Goal: Information Seeking & Learning: Check status

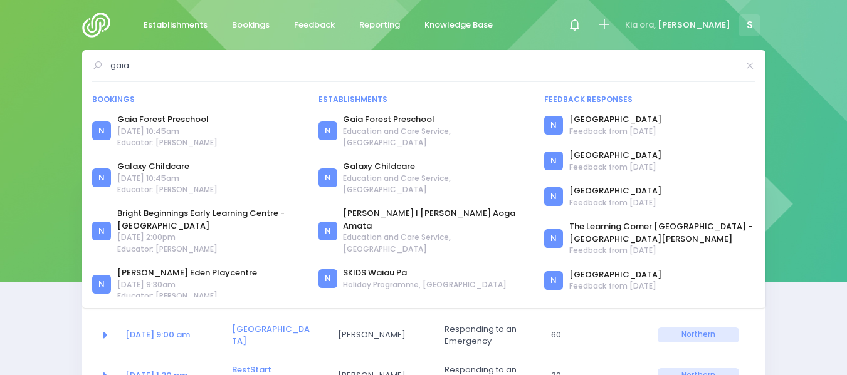
select select "5"
click at [104, 26] on img at bounding box center [100, 25] width 36 height 25
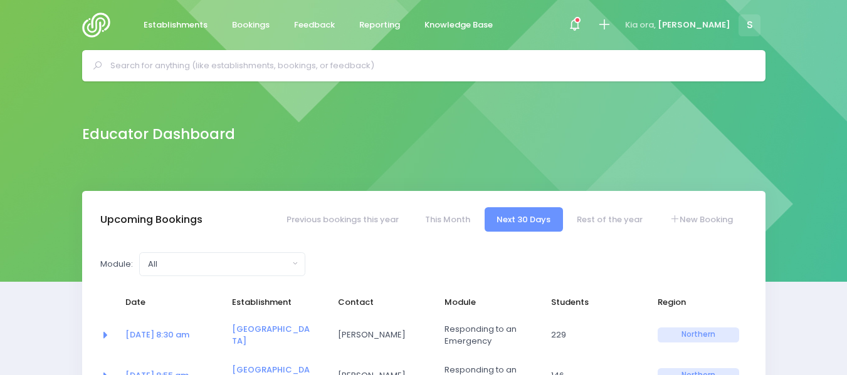
select select "5"
click at [308, 26] on span "Feedback" at bounding box center [314, 25] width 41 height 13
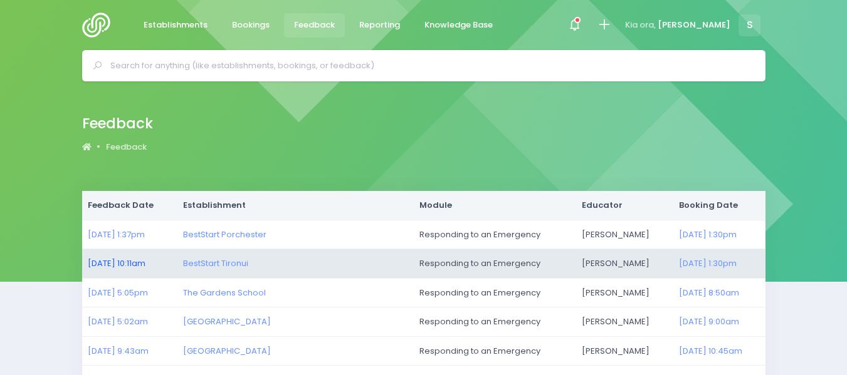
click at [145, 260] on link "23/09/2025 10:11am" at bounding box center [117, 264] width 58 height 12
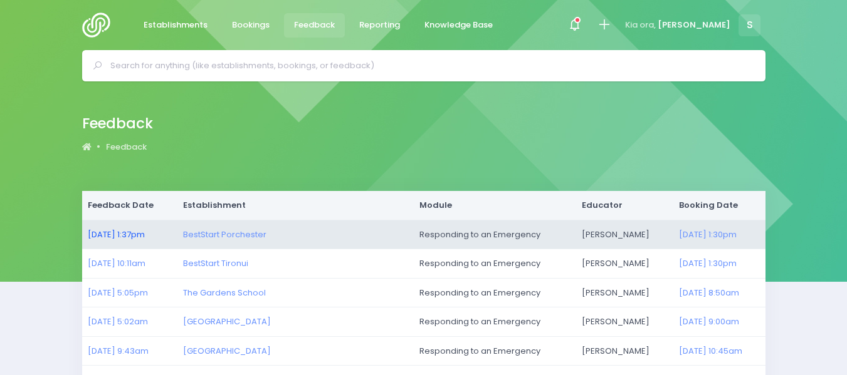
click at [143, 233] on link "24/09/2025 1:37pm" at bounding box center [116, 235] width 57 height 12
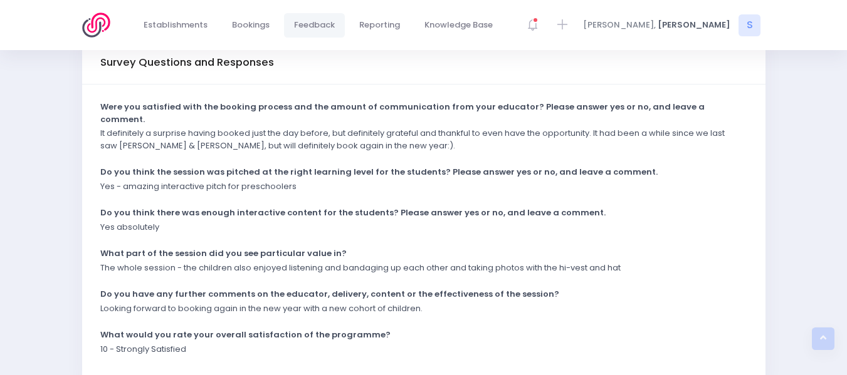
scroll to position [318, 0]
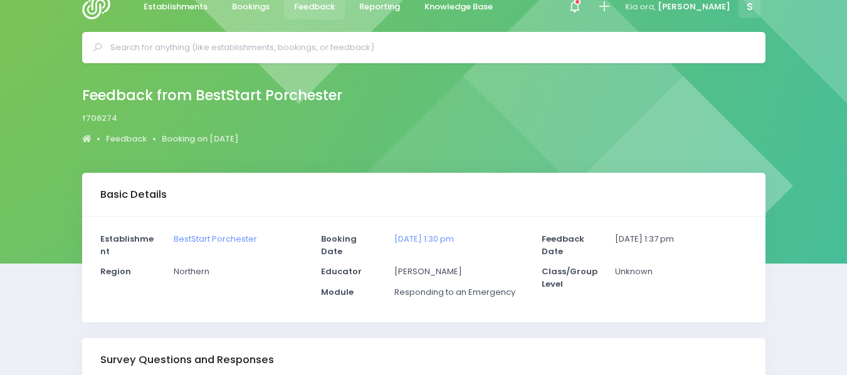
scroll to position [17, 0]
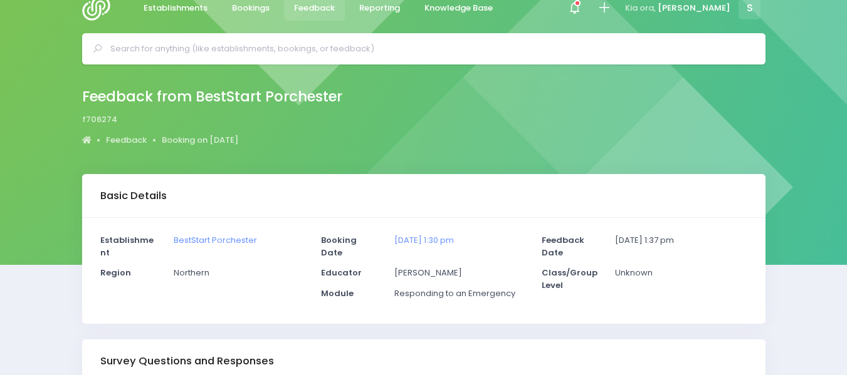
click at [95, 9] on img at bounding box center [100, 8] width 36 height 25
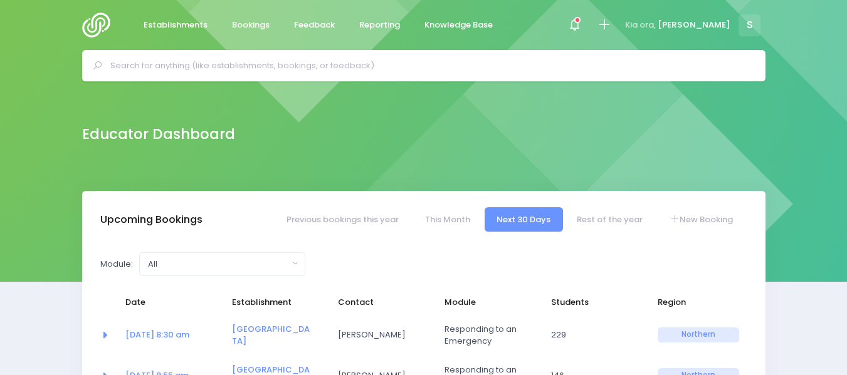
select select "5"
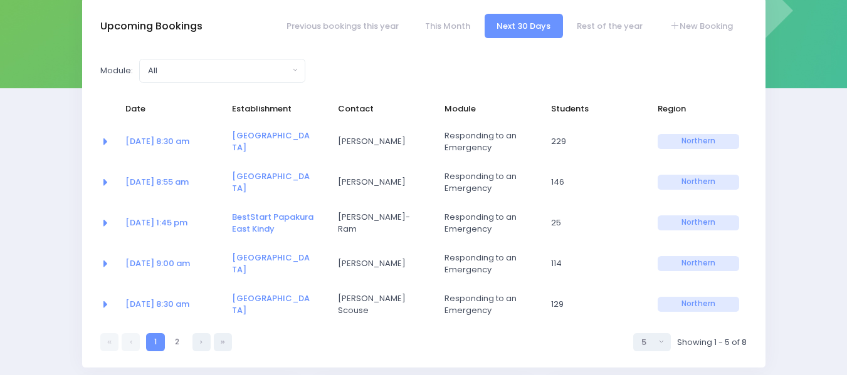
scroll to position [200, 0]
